Goal: Check status: Check status

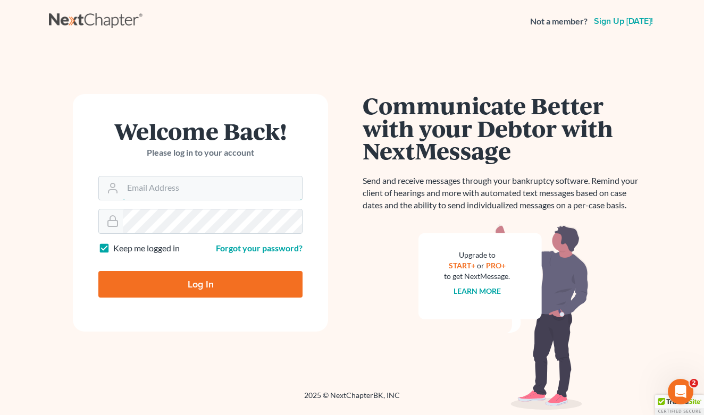
type input "Jrt@torreslegal.com"
click at [201, 284] on input "Log In" at bounding box center [200, 284] width 204 height 27
type input "Thinking..."
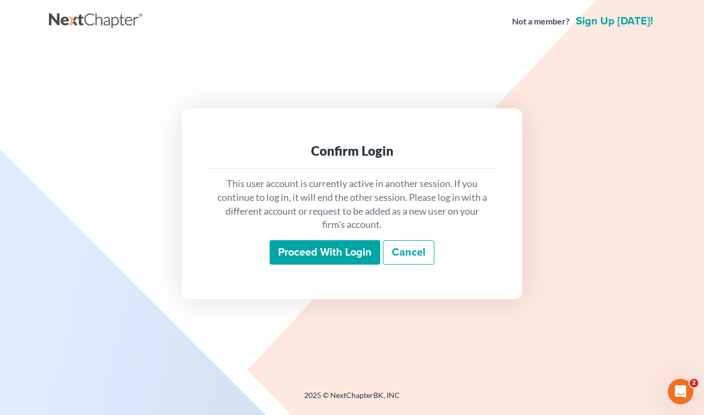
click at [343, 245] on input "Proceed with login" at bounding box center [325, 252] width 111 height 24
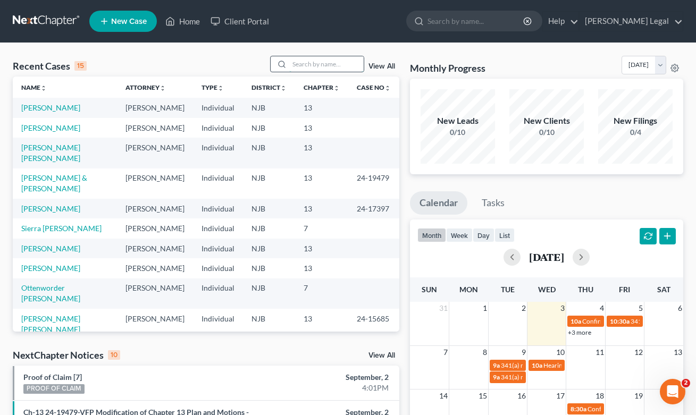
click at [314, 68] on input "search" at bounding box center [326, 63] width 74 height 15
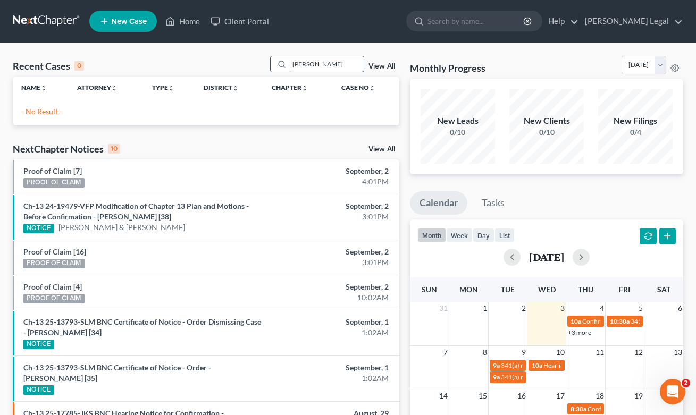
drag, startPoint x: 326, startPoint y: 64, endPoint x: 278, endPoint y: 64, distance: 47.9
click at [278, 64] on div "radames" at bounding box center [317, 64] width 95 height 16
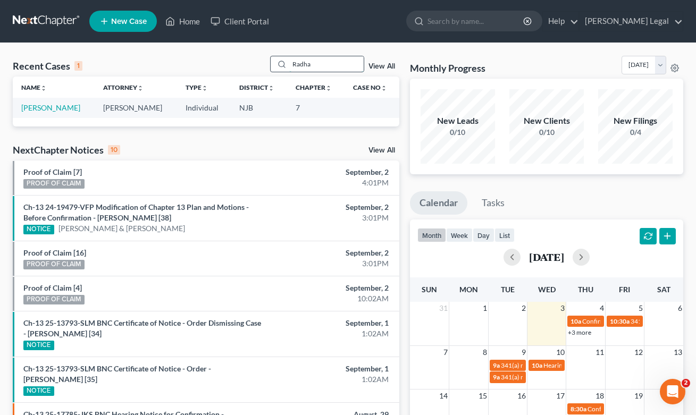
type input "Radha"
drag, startPoint x: 278, startPoint y: 64, endPoint x: 72, endPoint y: 112, distance: 211.2
click at [72, 112] on link "[PERSON_NAME]" at bounding box center [50, 107] width 59 height 9
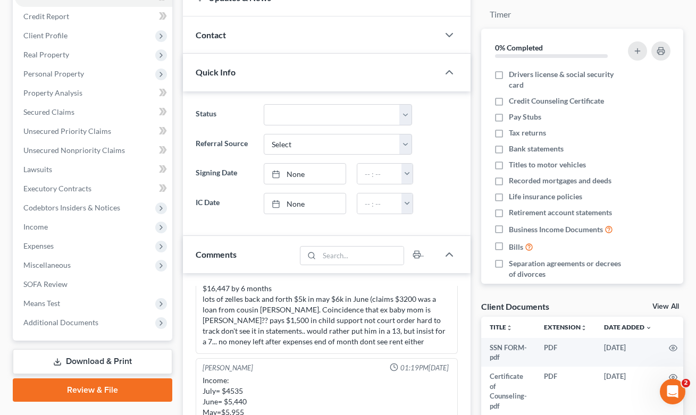
scroll to position [123, 0]
click at [59, 224] on span "Income" at bounding box center [93, 226] width 157 height 19
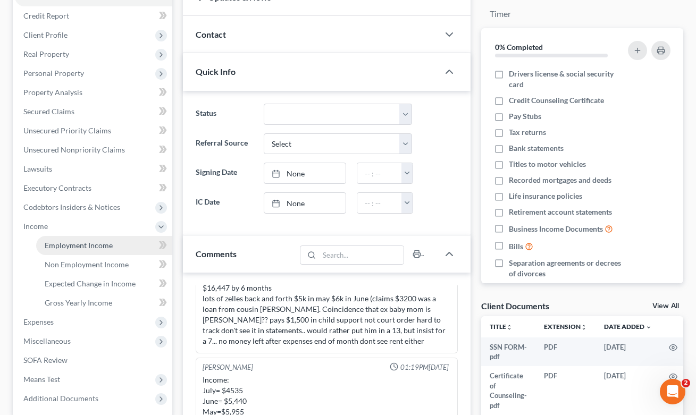
click at [81, 245] on span "Employment Income" at bounding box center [79, 245] width 68 height 9
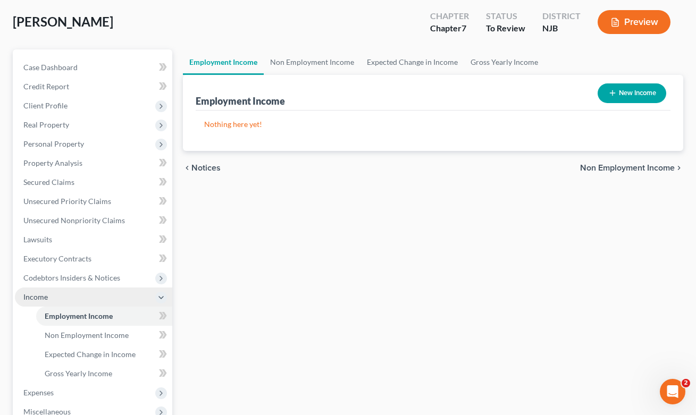
scroll to position [63, 0]
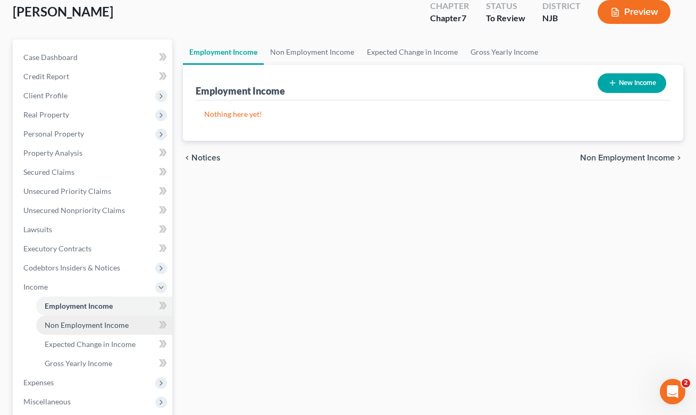
click at [86, 324] on span "Non Employment Income" at bounding box center [87, 325] width 84 height 9
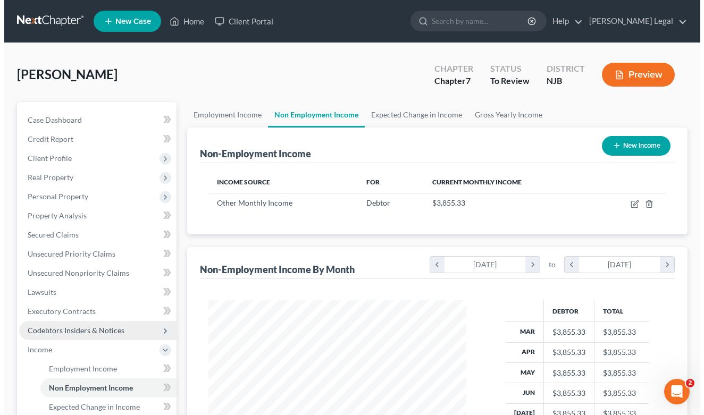
scroll to position [190, 280]
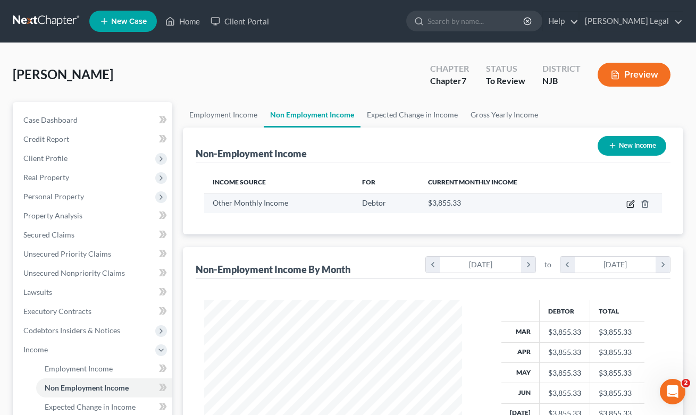
click at [629, 205] on icon "button" at bounding box center [631, 204] width 9 height 9
select select "13"
select select "0"
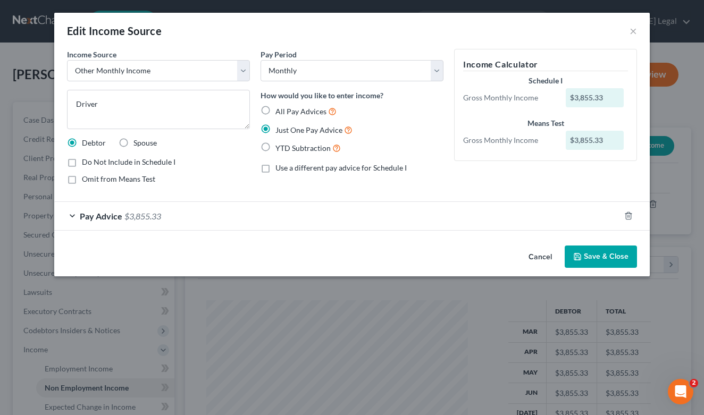
click at [542, 258] on button "Cancel" at bounding box center [540, 257] width 40 height 21
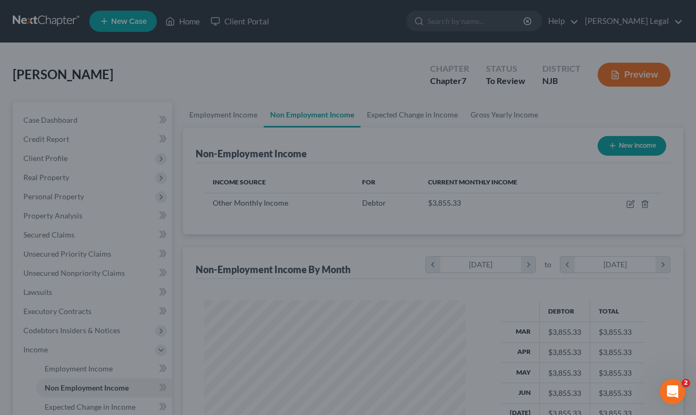
scroll to position [531744, 531656]
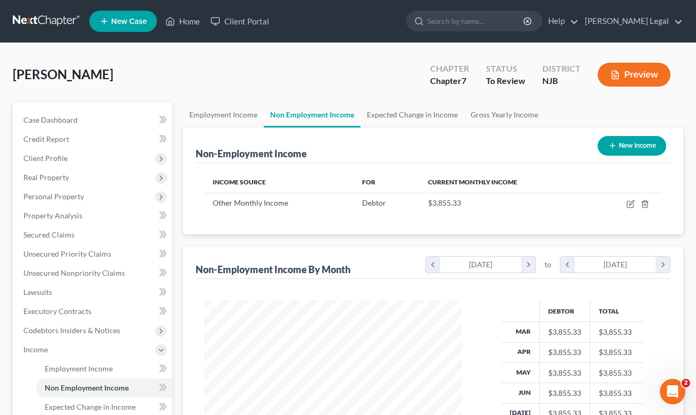
click at [180, 240] on div "Employment Income Non Employment Income Expected Change in Income Gross Yearly …" at bounding box center [433, 351] width 511 height 499
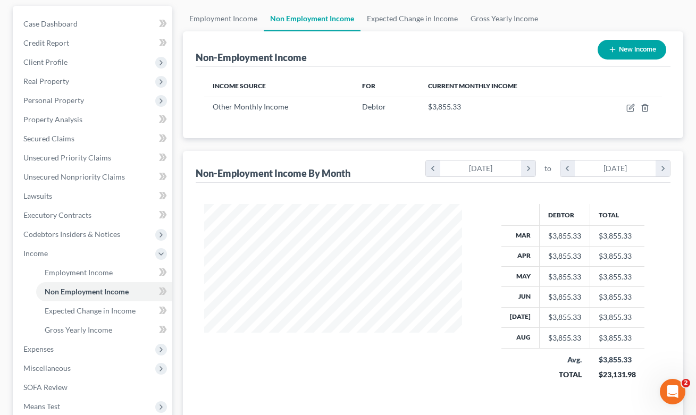
scroll to position [98, 0]
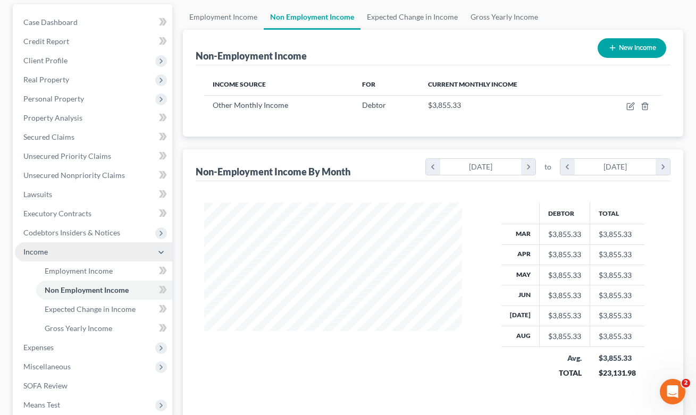
click at [161, 256] on icon at bounding box center [161, 252] width 9 height 9
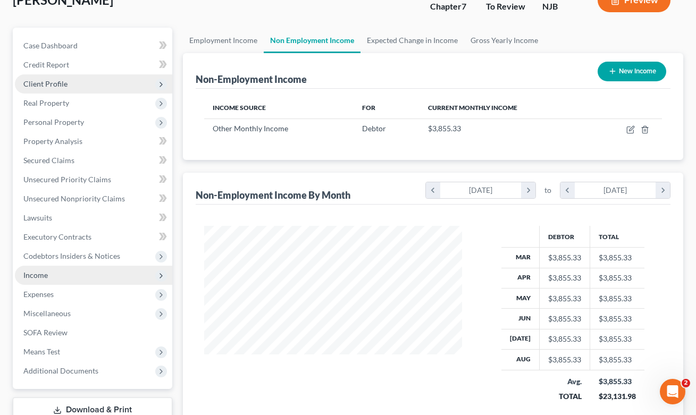
scroll to position [75, 0]
click at [91, 81] on span "Client Profile" at bounding box center [93, 83] width 157 height 19
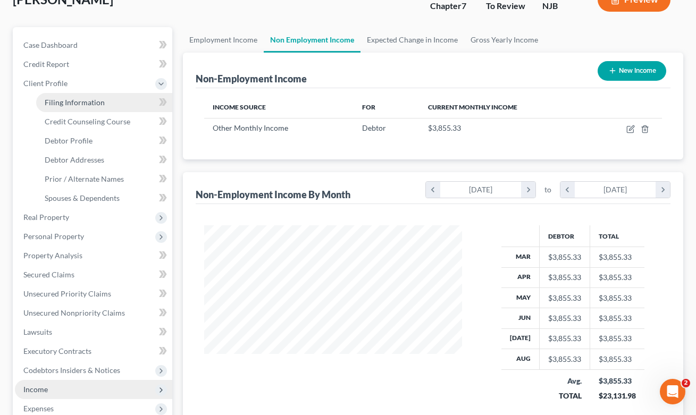
click at [91, 99] on span "Filing Information" at bounding box center [75, 102] width 60 height 9
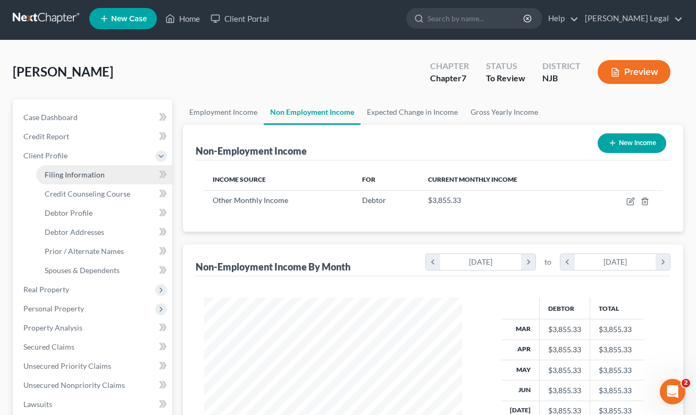
select select "1"
select select "0"
select select "51"
select select "0"
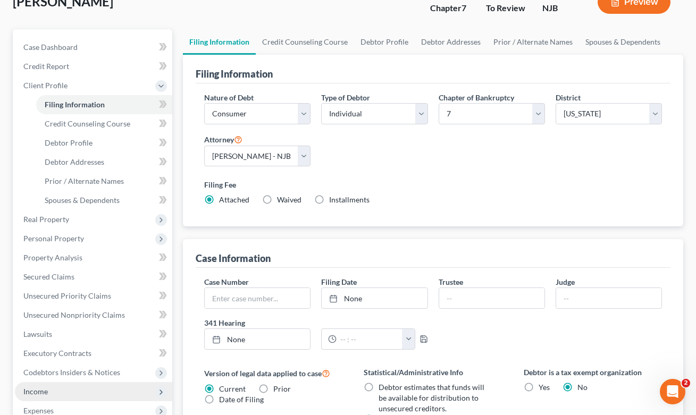
scroll to position [73, 0]
click at [623, 6] on button "Preview" at bounding box center [634, 1] width 73 height 24
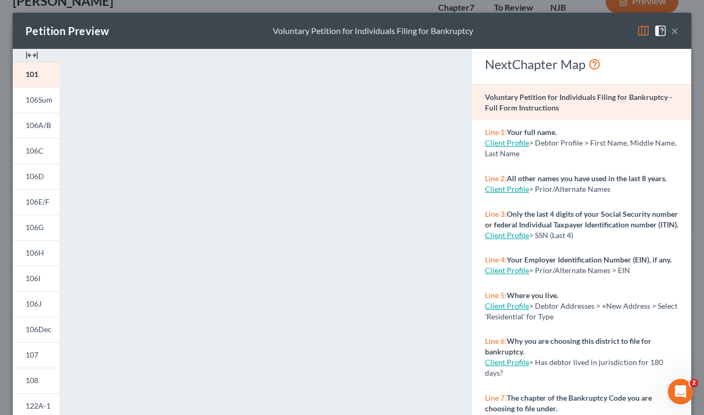
click at [671, 33] on button "×" at bounding box center [674, 30] width 7 height 13
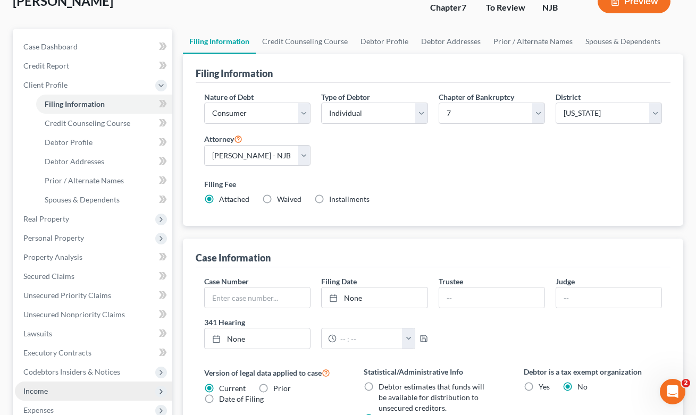
scroll to position [339, 0]
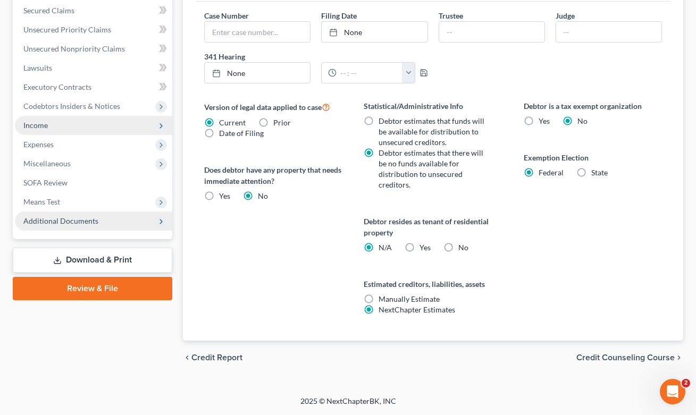
click at [57, 218] on span "Additional Documents" at bounding box center [60, 220] width 75 height 9
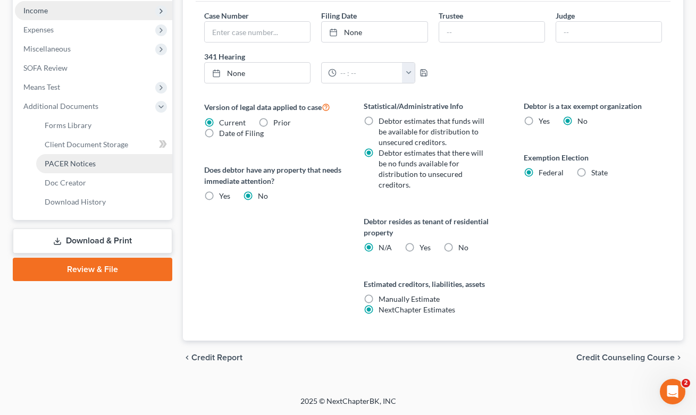
click at [79, 161] on span "PACER Notices" at bounding box center [70, 163] width 51 height 9
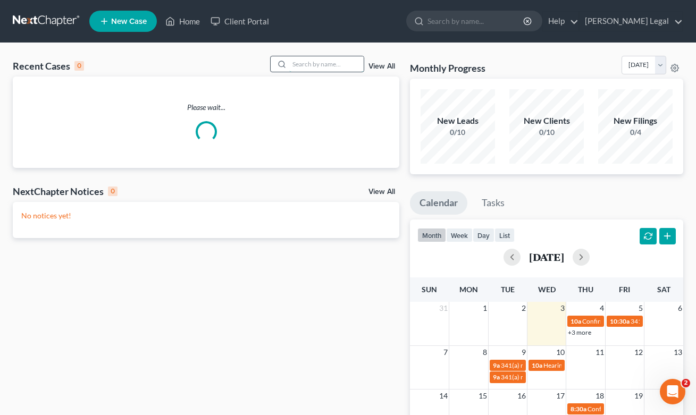
click at [335, 63] on input "search" at bounding box center [326, 63] width 74 height 15
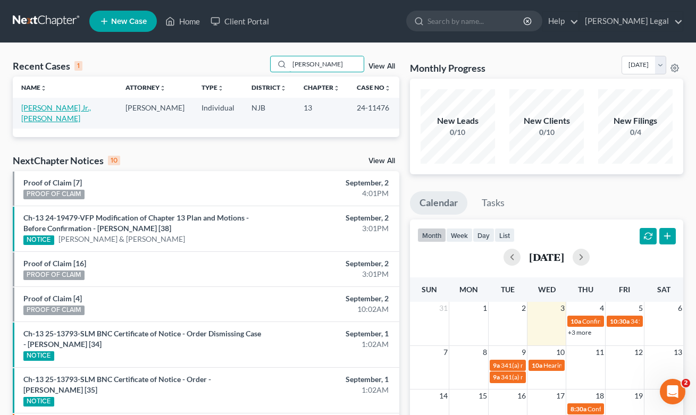
type input "[PERSON_NAME]"
click at [33, 109] on link "[PERSON_NAME] Jr., [PERSON_NAME]" at bounding box center [56, 113] width 70 height 20
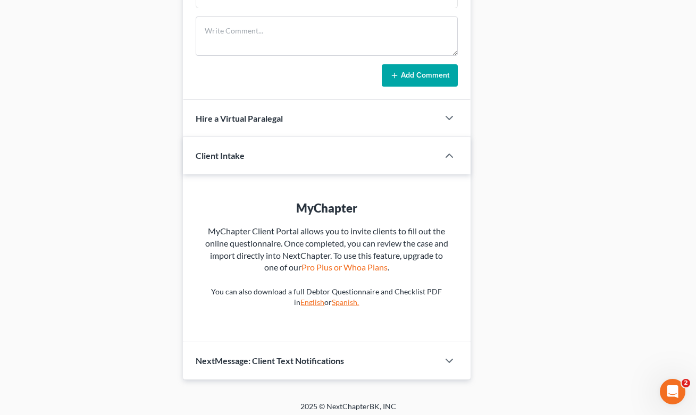
scroll to position [226, 0]
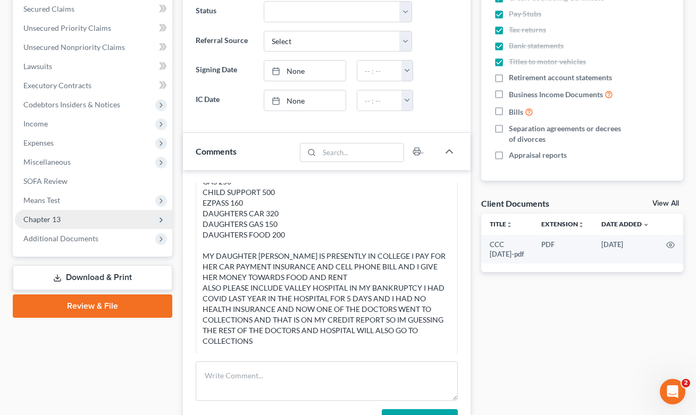
click at [64, 228] on span "Chapter 13" at bounding box center [93, 219] width 157 height 19
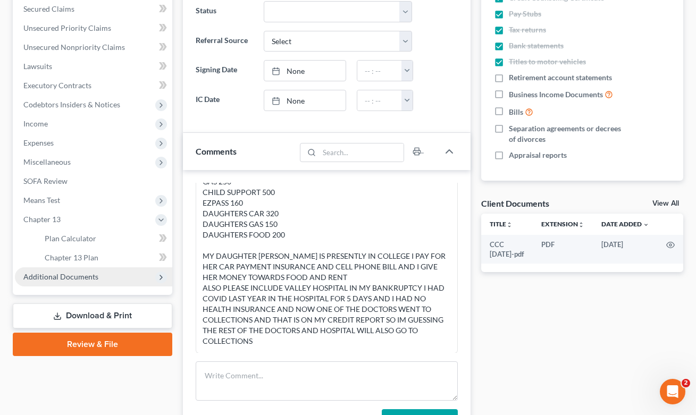
click at [70, 277] on span "Additional Documents" at bounding box center [60, 276] width 75 height 9
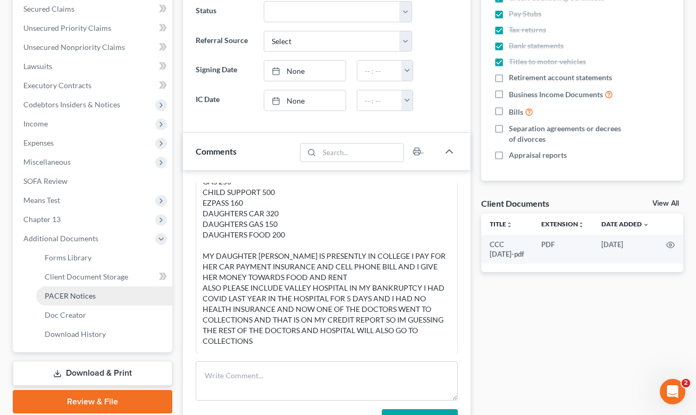
click at [86, 292] on span "PACER Notices" at bounding box center [70, 296] width 51 height 9
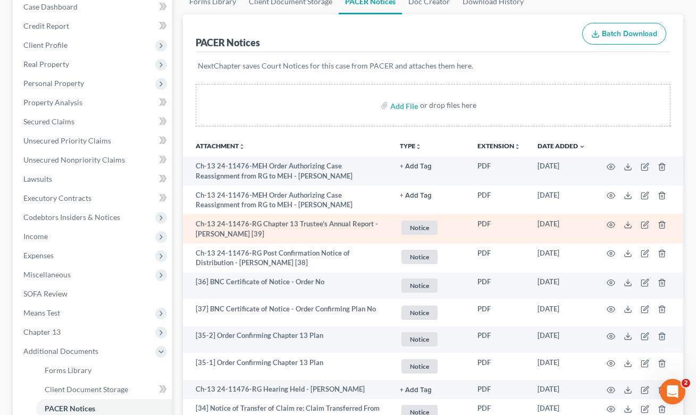
scroll to position [116, 0]
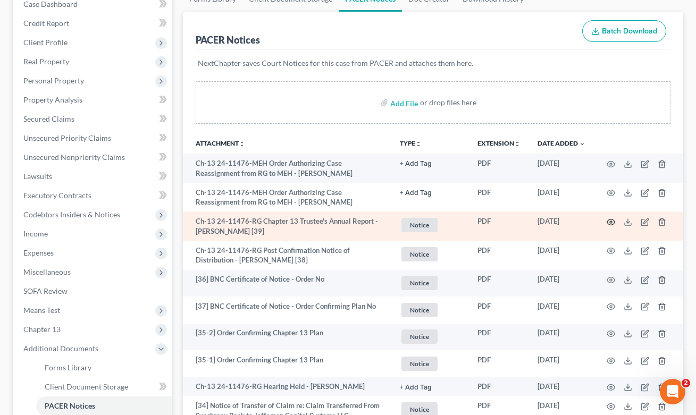
click at [610, 222] on icon "button" at bounding box center [611, 222] width 9 height 9
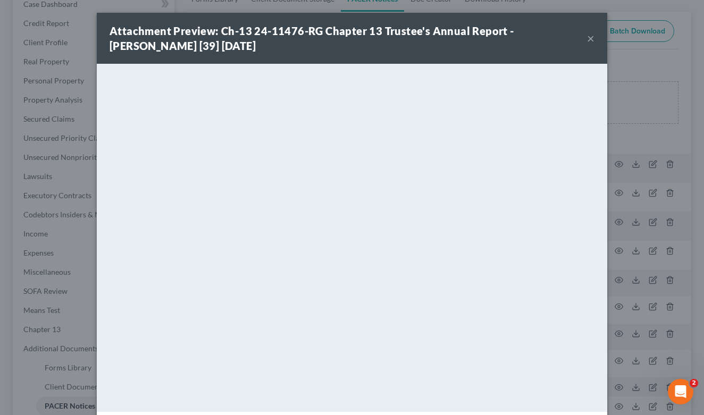
click at [587, 41] on button "×" at bounding box center [590, 38] width 7 height 13
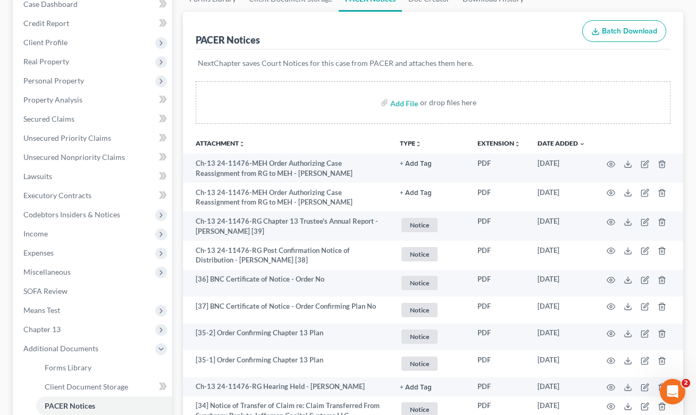
scroll to position [0, 0]
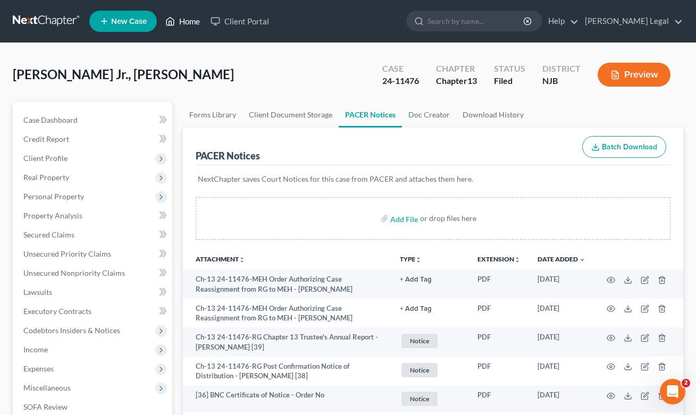
click at [191, 25] on link "Home" at bounding box center [182, 21] width 45 height 19
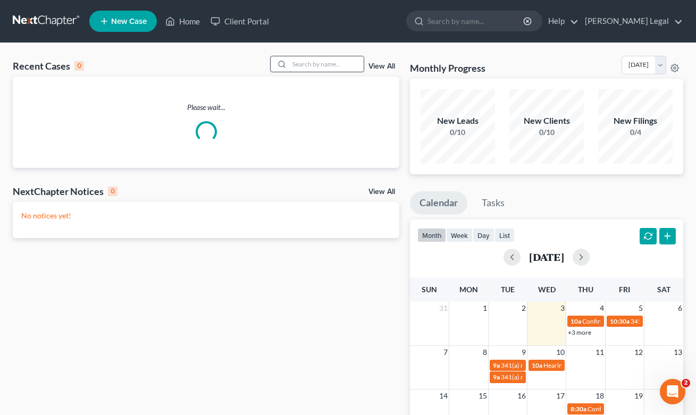
click at [304, 70] on input "search" at bounding box center [326, 63] width 74 height 15
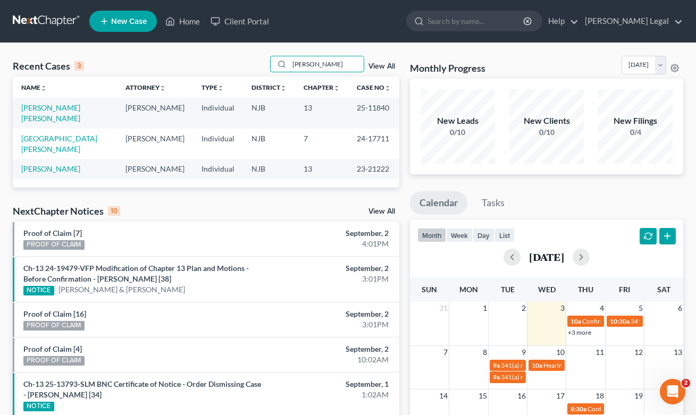
type input "[PERSON_NAME]"
drag, startPoint x: 286, startPoint y: 74, endPoint x: 58, endPoint y: 150, distance: 239.9
click at [58, 164] on link "[PERSON_NAME]" at bounding box center [50, 168] width 59 height 9
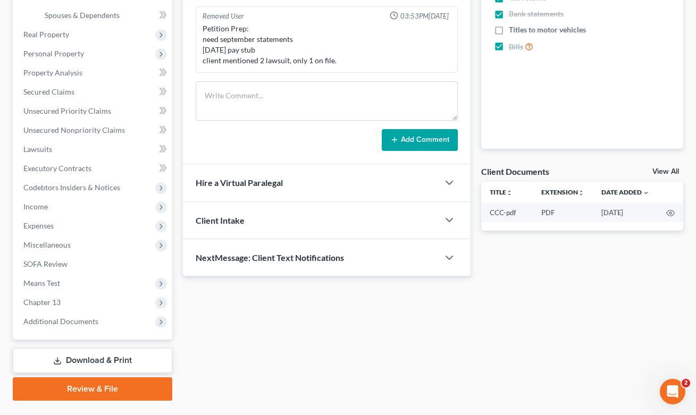
scroll to position [284, 0]
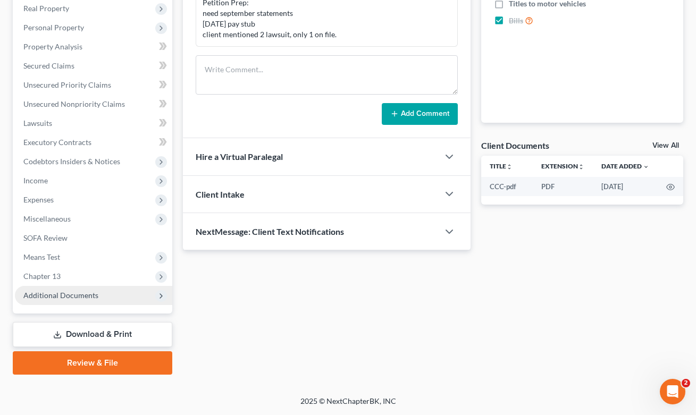
click at [93, 296] on span "Additional Documents" at bounding box center [60, 295] width 75 height 9
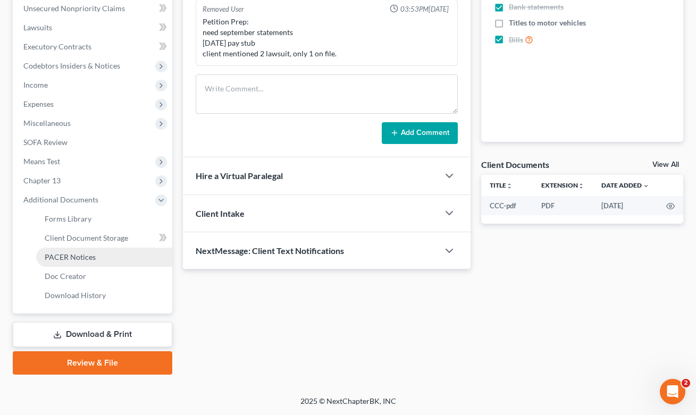
click at [98, 257] on link "PACER Notices" at bounding box center [104, 257] width 136 height 19
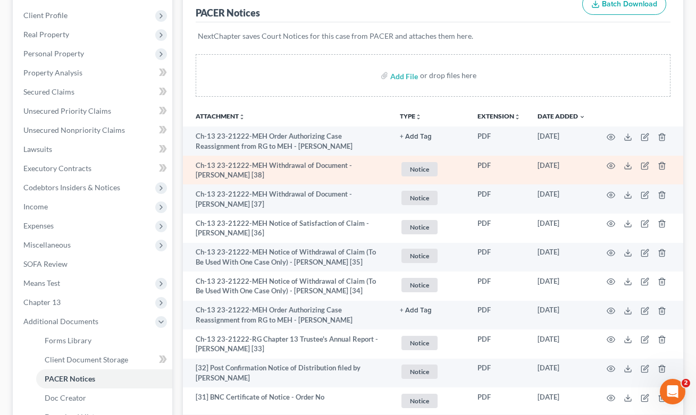
scroll to position [212, 0]
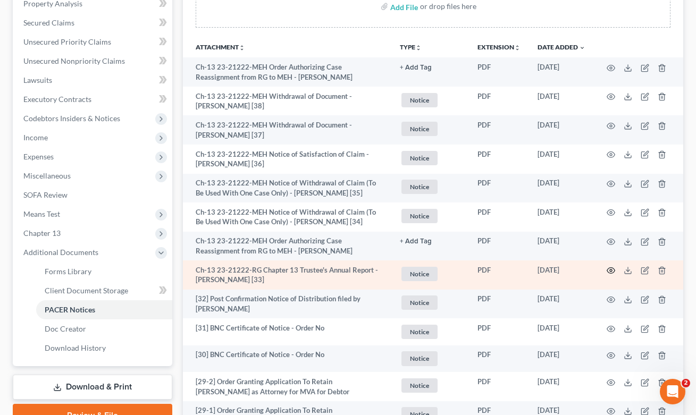
click at [609, 268] on icon "button" at bounding box center [611, 271] width 8 height 6
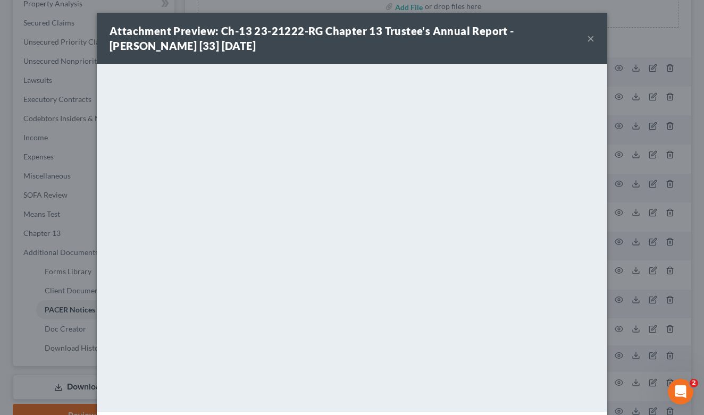
click at [587, 40] on button "×" at bounding box center [590, 38] width 7 height 13
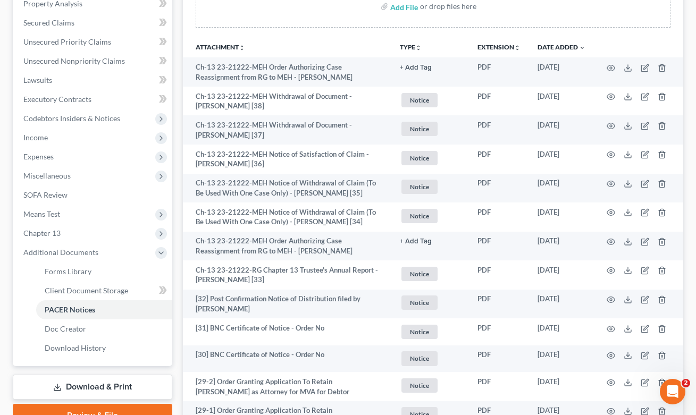
scroll to position [0, 0]
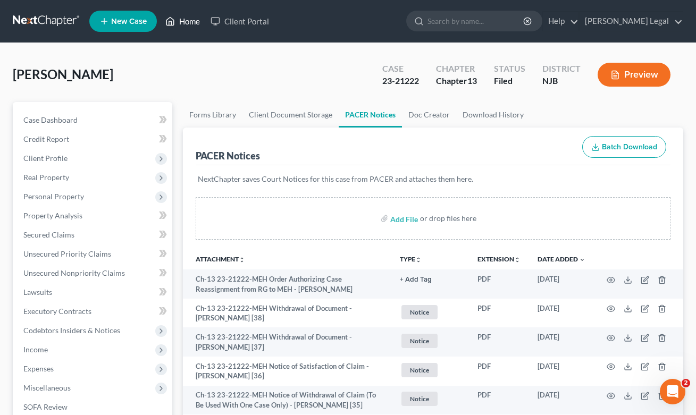
click at [188, 18] on link "Home" at bounding box center [182, 21] width 45 height 19
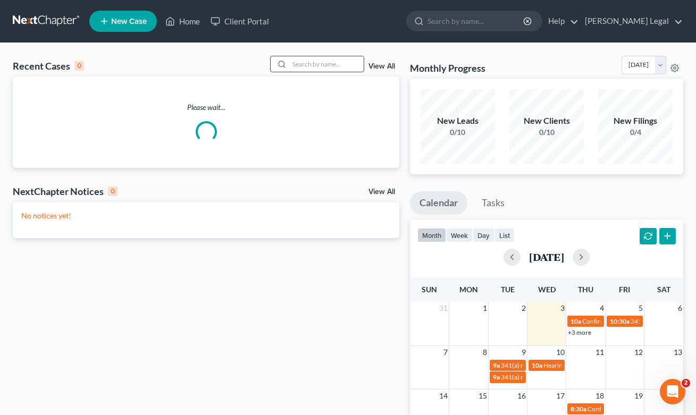
drag, startPoint x: 287, startPoint y: 57, endPoint x: 302, endPoint y: 62, distance: 15.1
click at [288, 58] on div at bounding box center [280, 63] width 19 height 15
click at [302, 62] on input "search" at bounding box center [326, 63] width 74 height 15
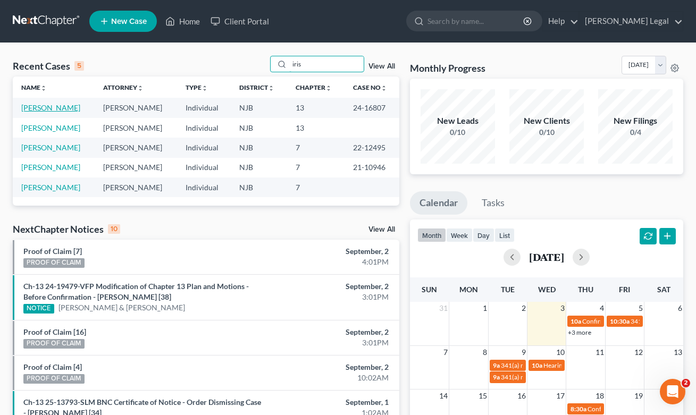
type input "iris"
click at [47, 108] on link "[PERSON_NAME]" at bounding box center [50, 107] width 59 height 9
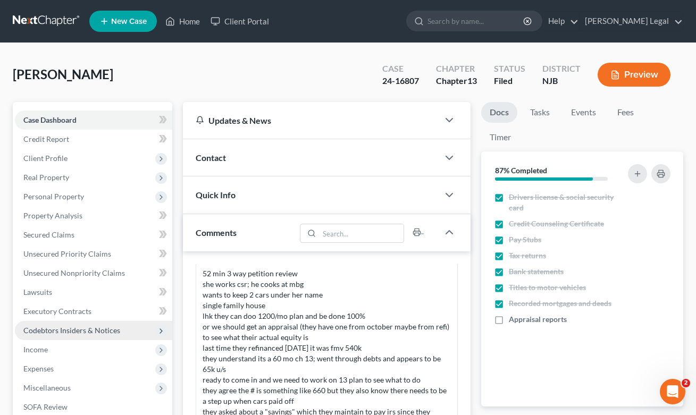
scroll to position [262, 0]
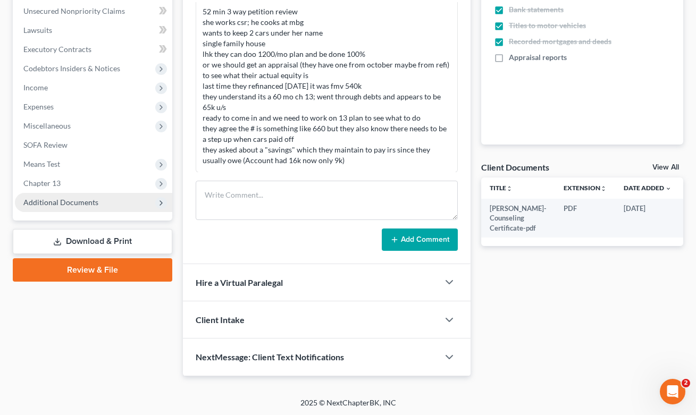
click at [77, 199] on span "Additional Documents" at bounding box center [60, 202] width 75 height 9
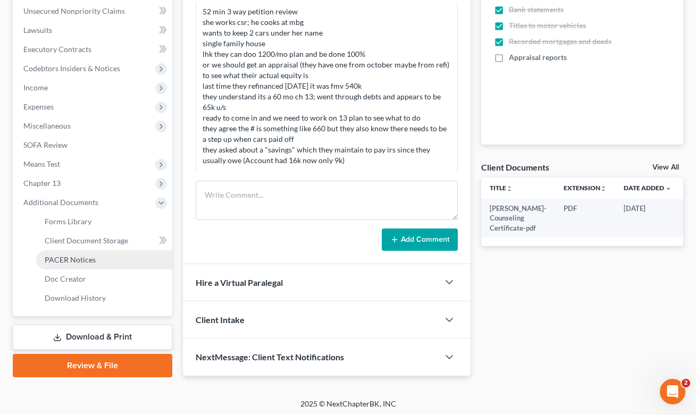
click at [92, 254] on link "PACER Notices" at bounding box center [104, 260] width 136 height 19
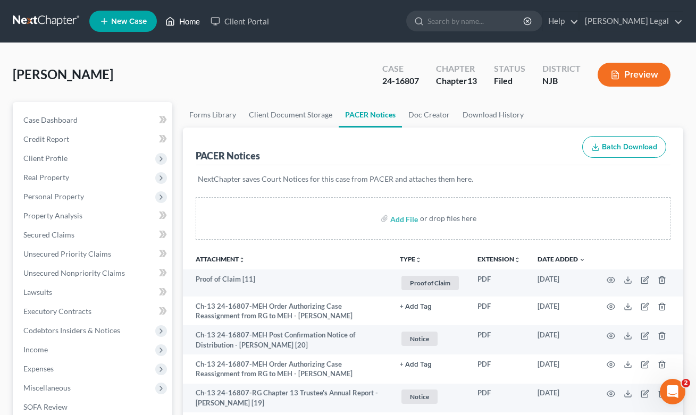
click at [179, 22] on link "Home" at bounding box center [182, 21] width 45 height 19
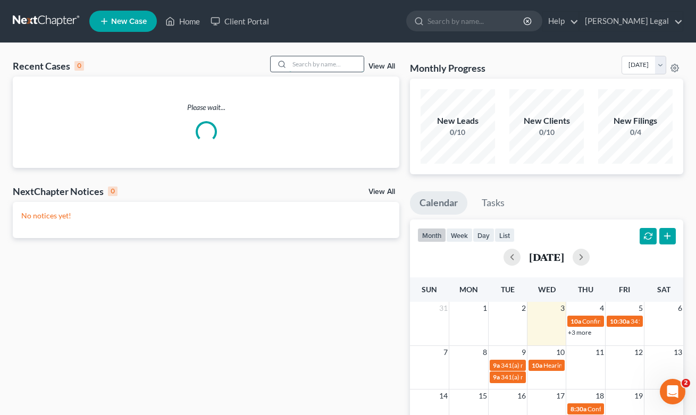
click at [306, 69] on input "search" at bounding box center [326, 63] width 74 height 15
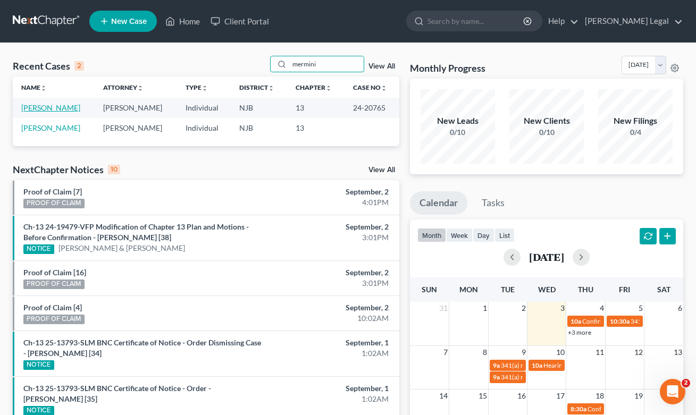
type input "mermini"
click at [54, 111] on link "[PERSON_NAME]" at bounding box center [50, 107] width 59 height 9
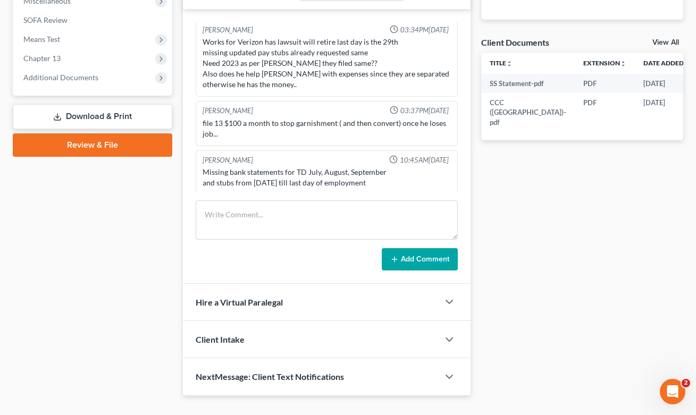
scroll to position [299, 0]
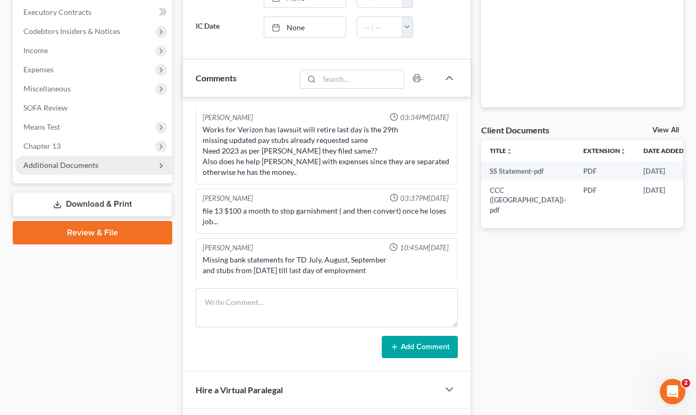
click at [73, 168] on span "Additional Documents" at bounding box center [60, 165] width 75 height 9
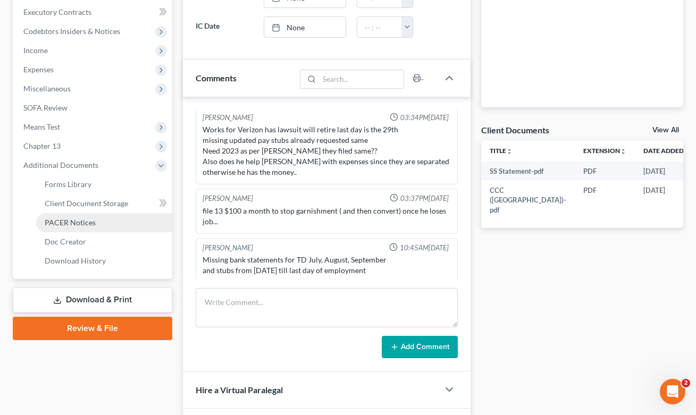
click at [90, 227] on span "PACER Notices" at bounding box center [70, 222] width 51 height 9
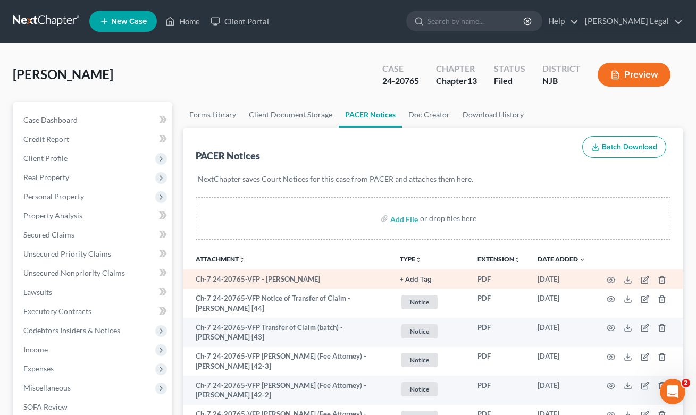
scroll to position [110, 0]
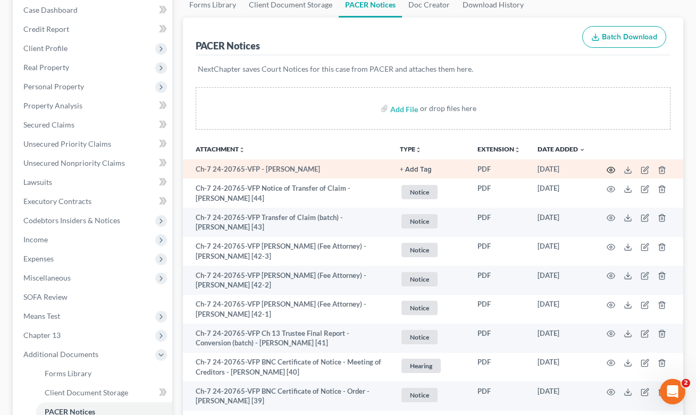
click at [610, 168] on icon "button" at bounding box center [611, 170] width 8 height 6
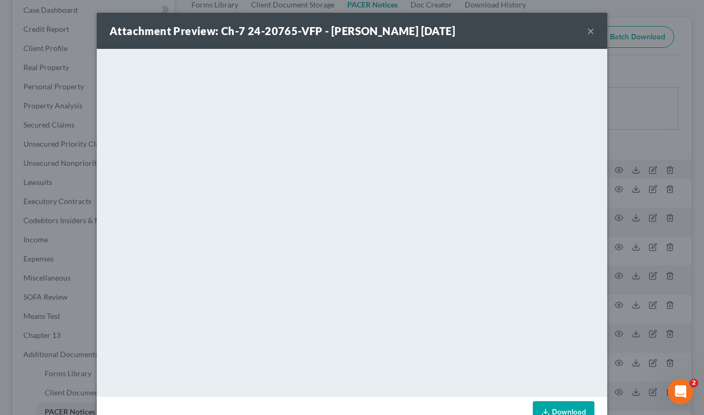
click at [587, 32] on button "×" at bounding box center [590, 30] width 7 height 13
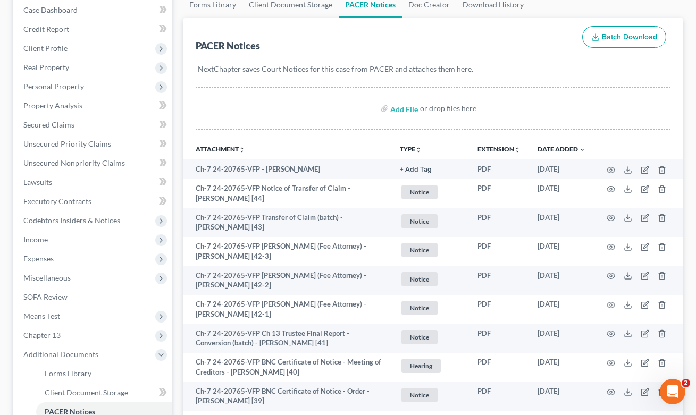
scroll to position [0, 0]
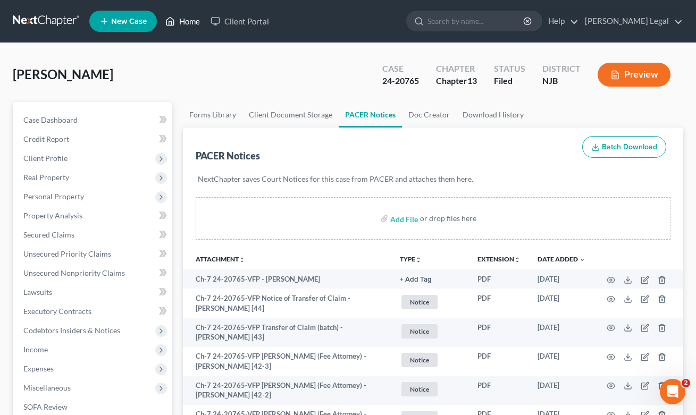
click at [178, 20] on link "Home" at bounding box center [182, 21] width 45 height 19
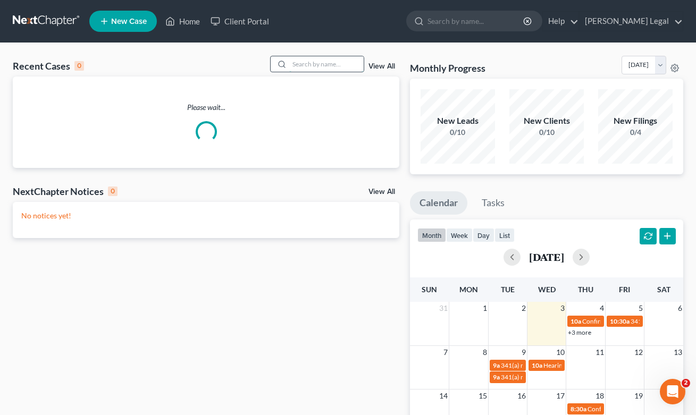
click at [327, 69] on input "search" at bounding box center [326, 63] width 74 height 15
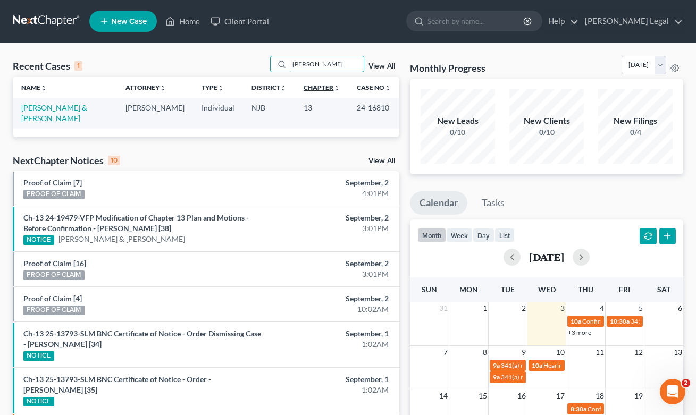
type input "[PERSON_NAME]"
drag, startPoint x: 296, startPoint y: 87, endPoint x: 62, endPoint y: 111, distance: 235.3
click at [62, 111] on link "[PERSON_NAME] & [PERSON_NAME]" at bounding box center [54, 113] width 66 height 20
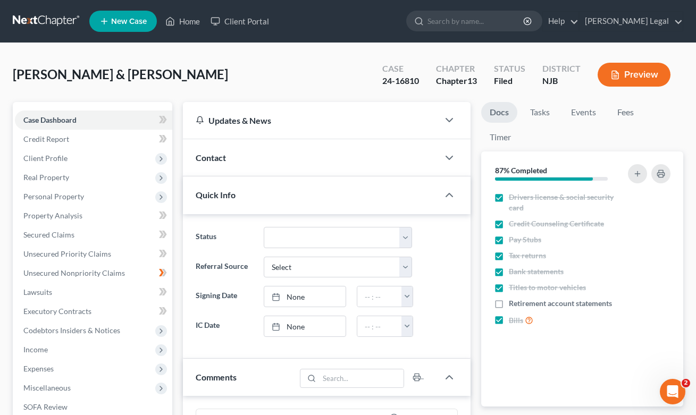
scroll to position [373, 0]
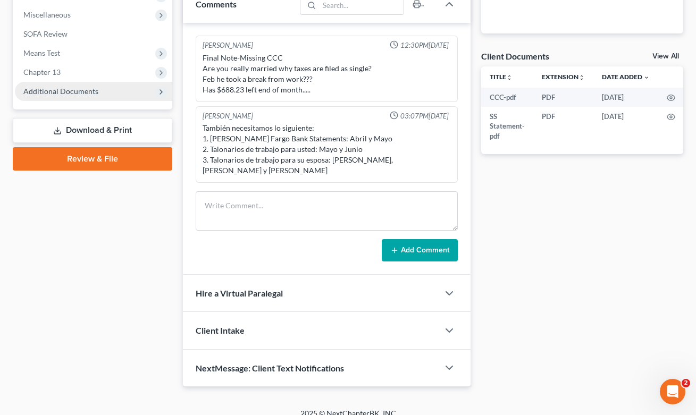
click at [65, 89] on span "Additional Documents" at bounding box center [60, 91] width 75 height 9
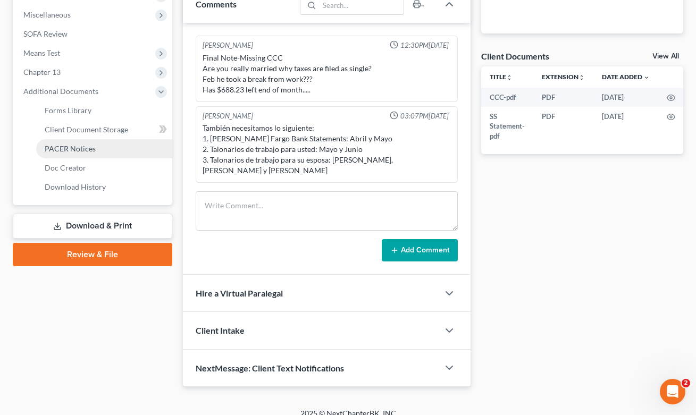
click at [86, 141] on link "PACER Notices" at bounding box center [104, 148] width 136 height 19
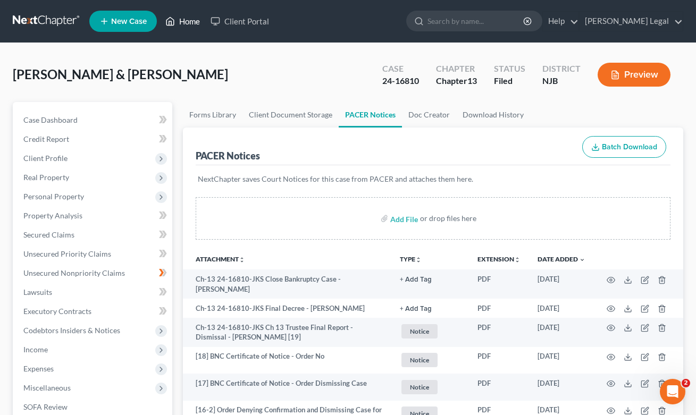
click at [187, 27] on link "Home" at bounding box center [182, 21] width 45 height 19
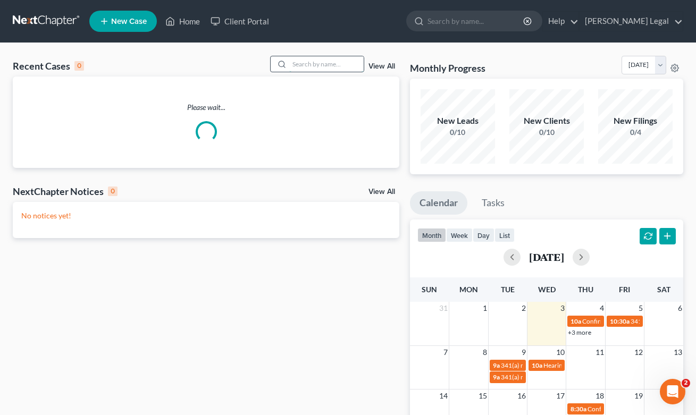
click at [308, 64] on input "search" at bounding box center [326, 63] width 74 height 15
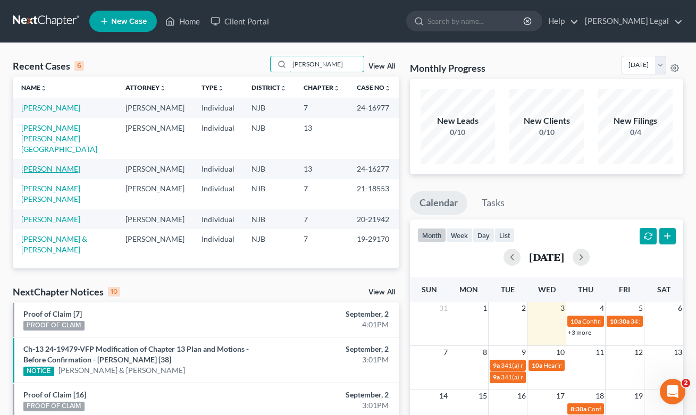
type input "[PERSON_NAME]"
click at [45, 167] on link "[PERSON_NAME]" at bounding box center [50, 168] width 59 height 9
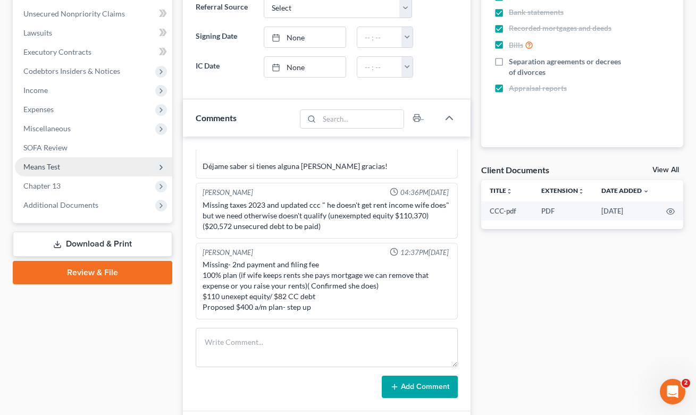
scroll to position [257, 0]
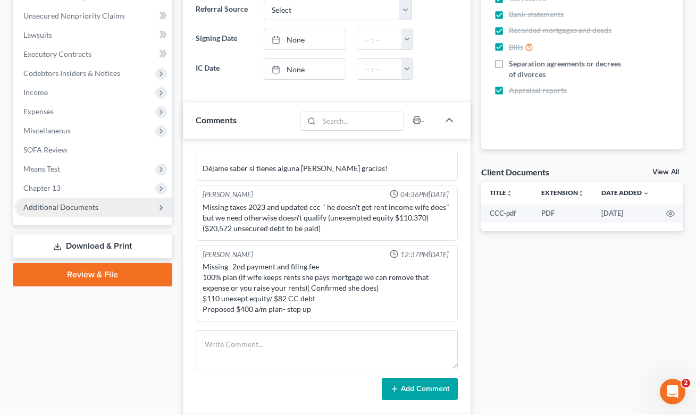
click at [55, 207] on span "Additional Documents" at bounding box center [60, 207] width 75 height 9
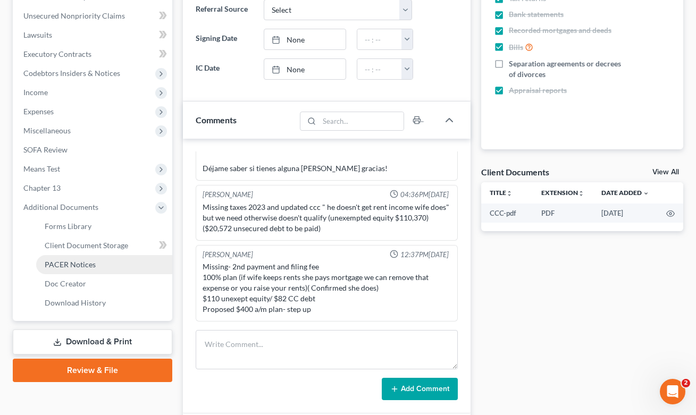
click at [73, 270] on link "PACER Notices" at bounding box center [104, 264] width 136 height 19
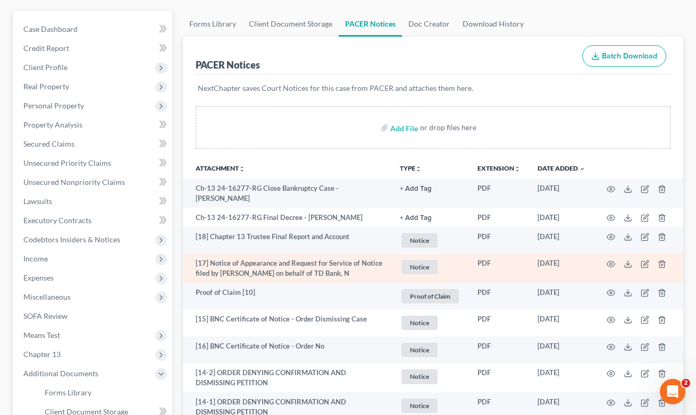
scroll to position [102, 0]
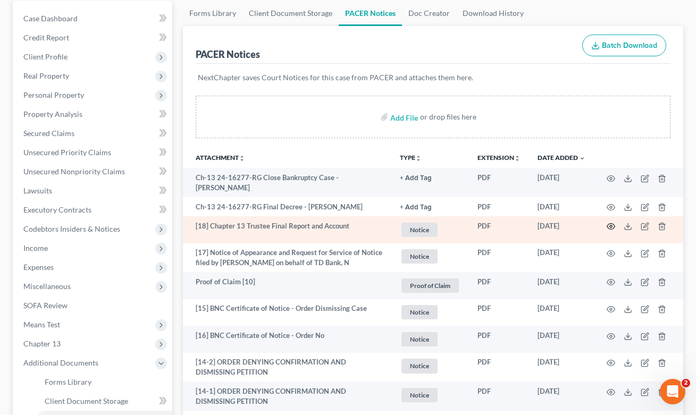
click at [611, 226] on circle "button" at bounding box center [611, 227] width 2 height 2
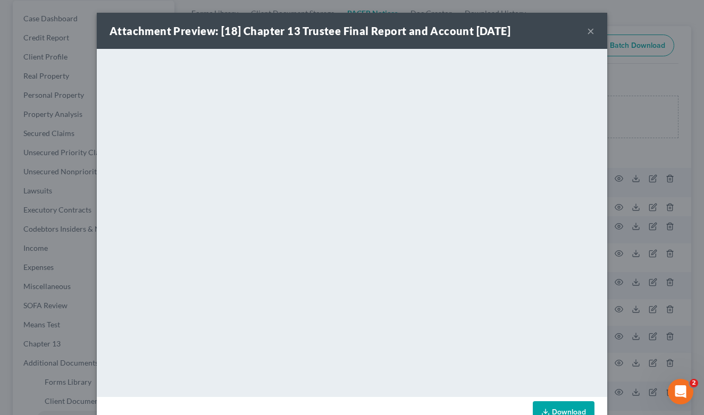
click at [589, 29] on button "×" at bounding box center [590, 30] width 7 height 13
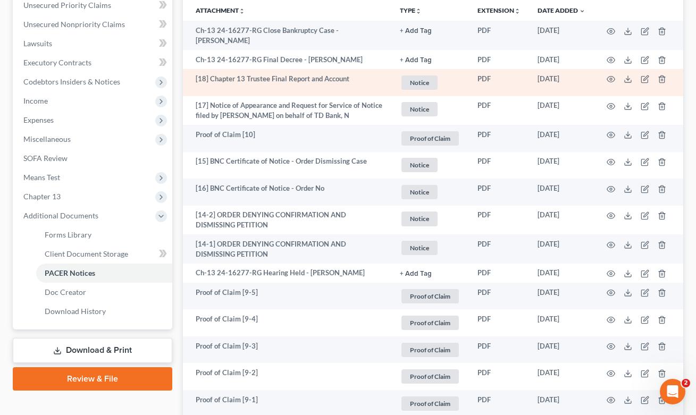
scroll to position [331, 0]
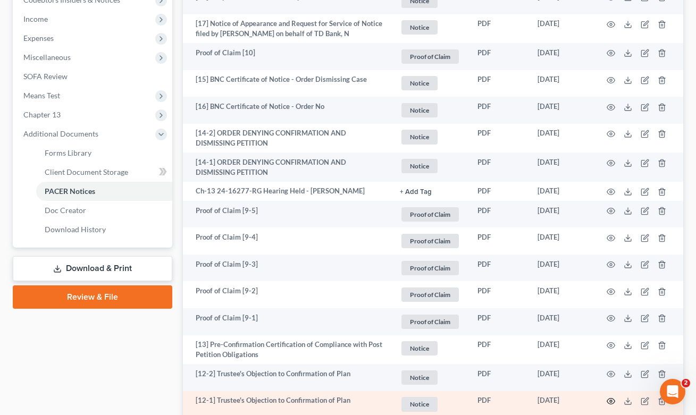
click at [611, 401] on circle "button" at bounding box center [611, 402] width 2 height 2
